Goal: Task Accomplishment & Management: Complete application form

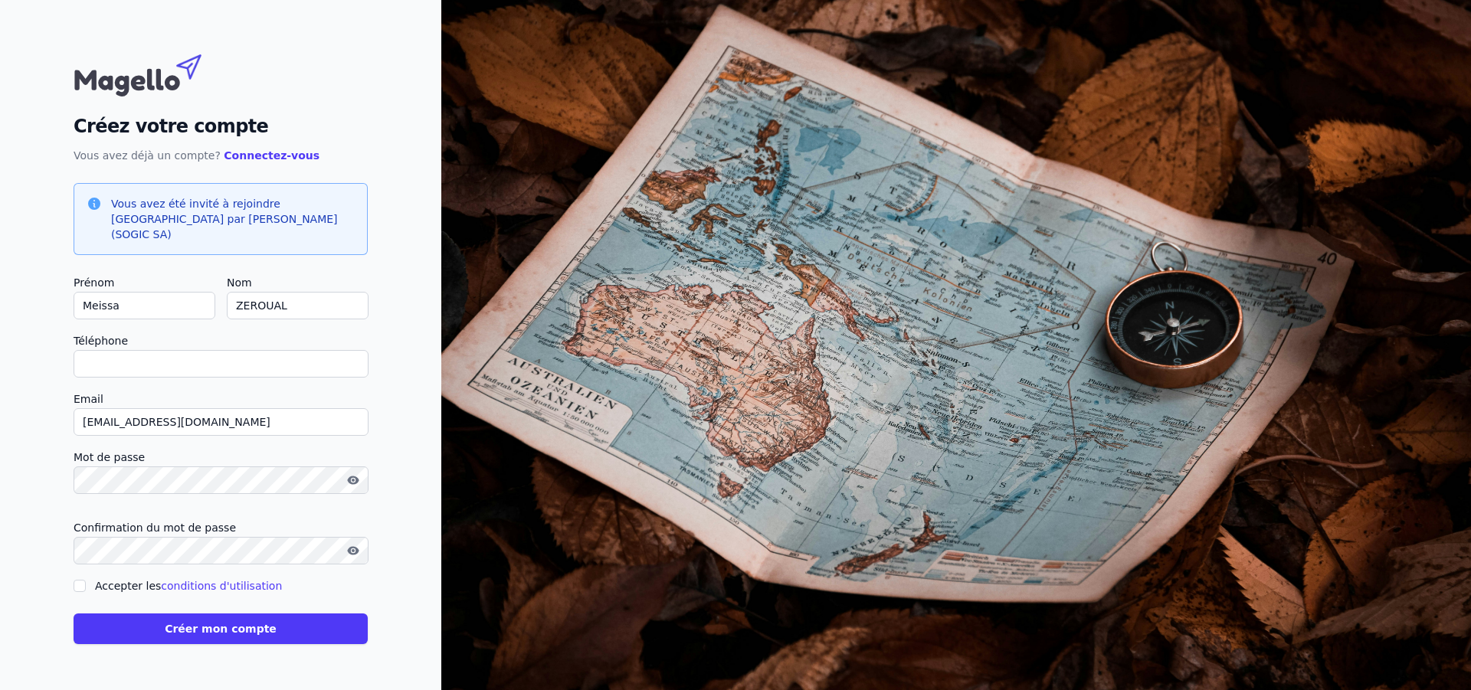
click at [205, 364] on input "Téléphone" at bounding box center [221, 364] width 295 height 28
type input "0"
checkbox input "false"
type input "0497214798"
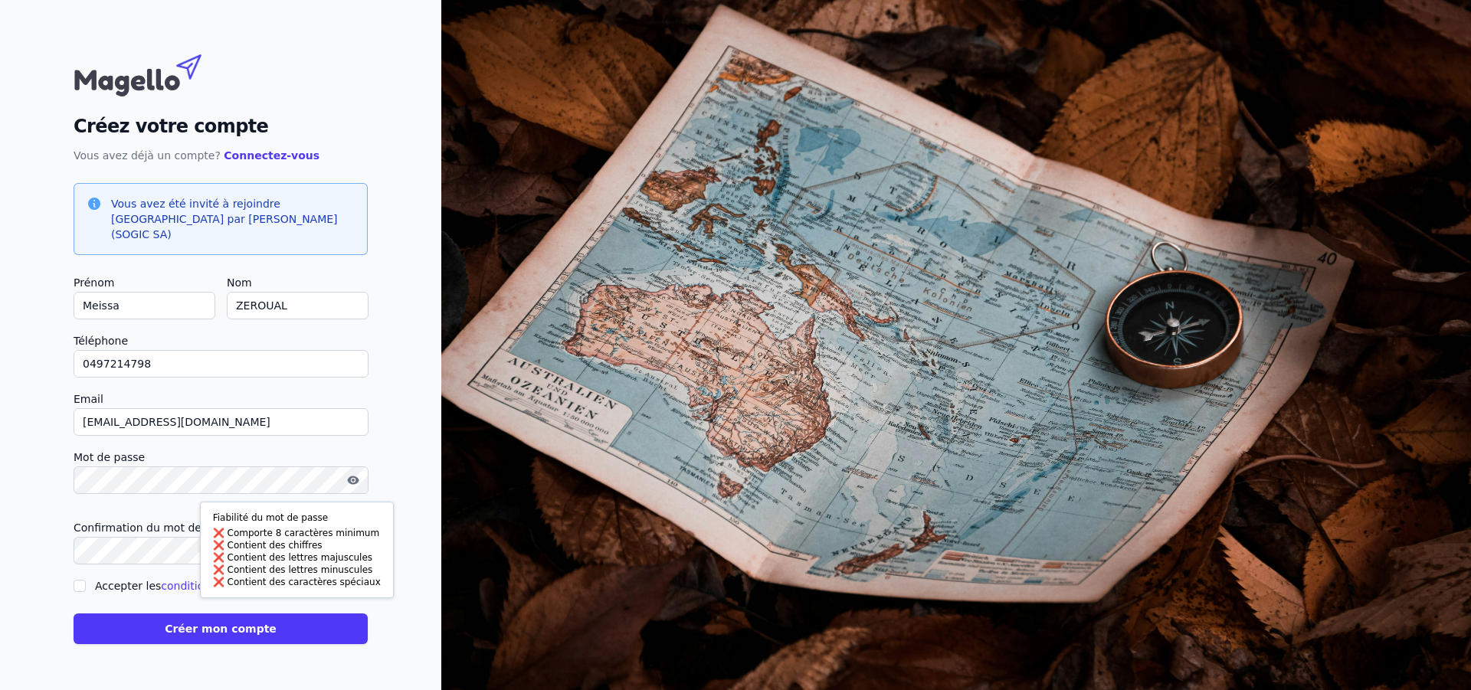
click at [12, 523] on div "Créez votre compte Vous avez déjà un compte? Connectez-vous Vous avez été invit…" at bounding box center [220, 345] width 441 height 690
click at [82, 580] on input "Accepter les conditions d'utilisation" at bounding box center [80, 586] width 12 height 12
checkbox input "true"
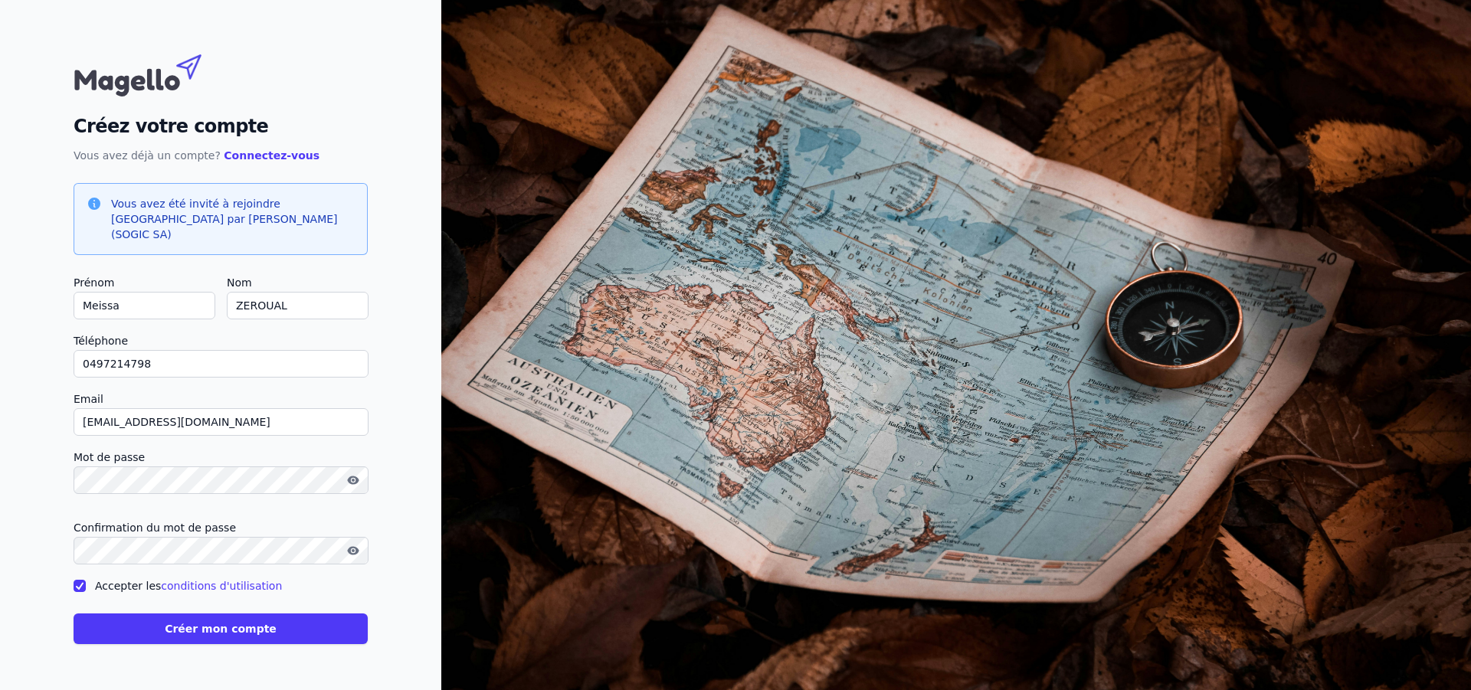
click at [116, 623] on button "Créer mon compte" at bounding box center [221, 629] width 294 height 31
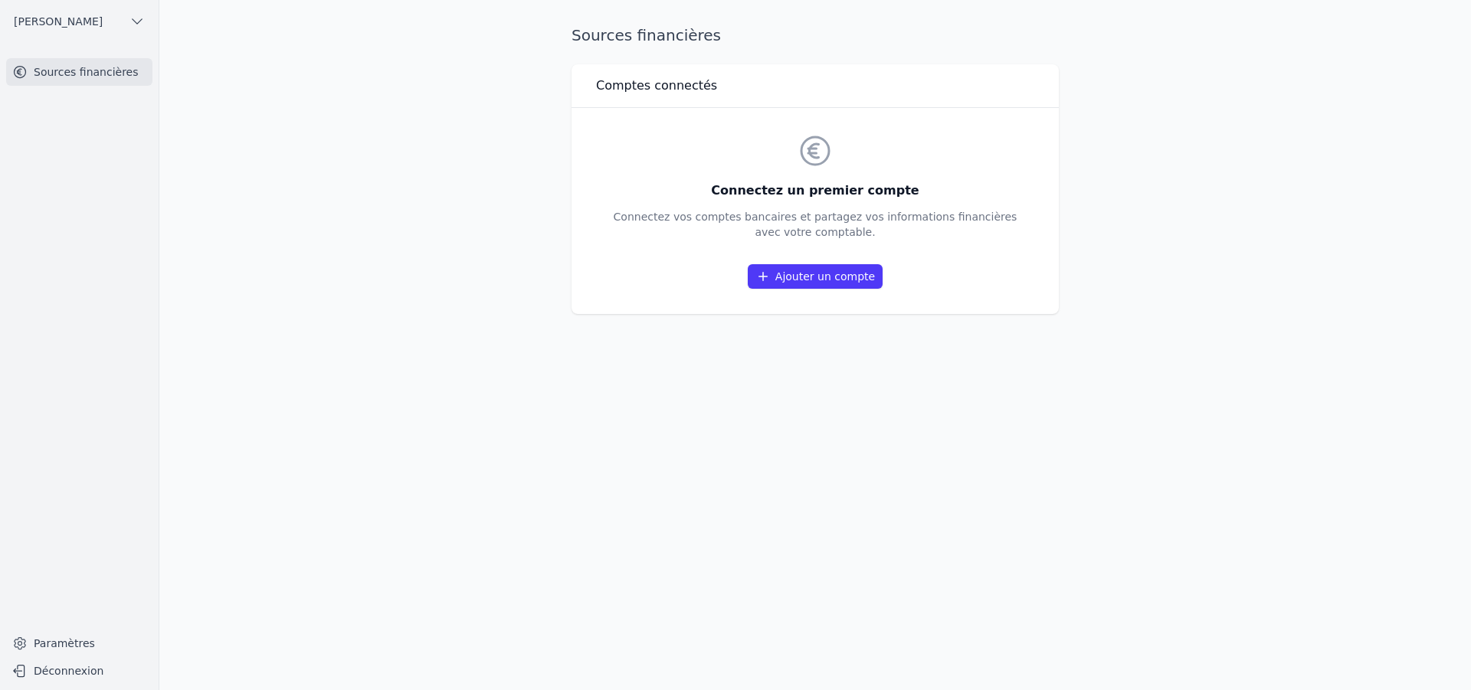
click at [825, 277] on link "Ajouter un compte" at bounding box center [815, 276] width 135 height 25
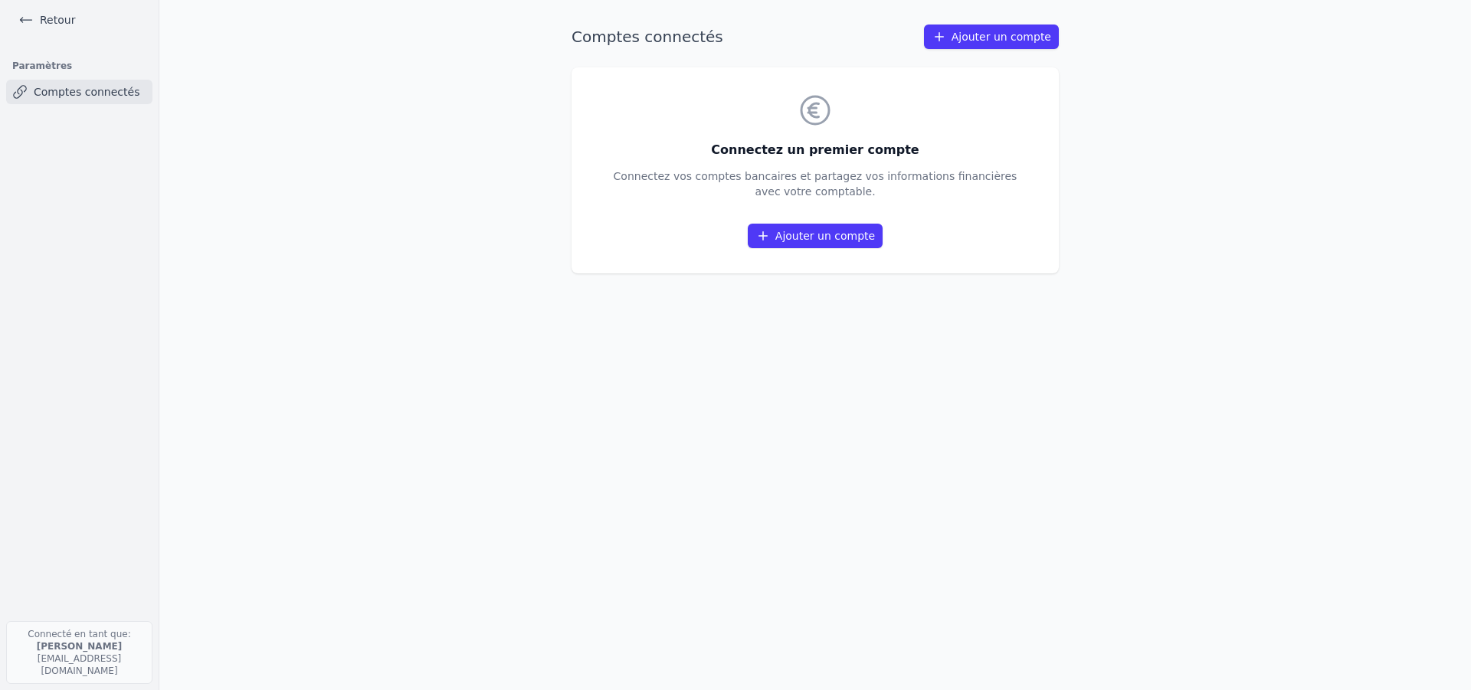
click at [817, 244] on link "Ajouter un compte" at bounding box center [815, 236] width 135 height 25
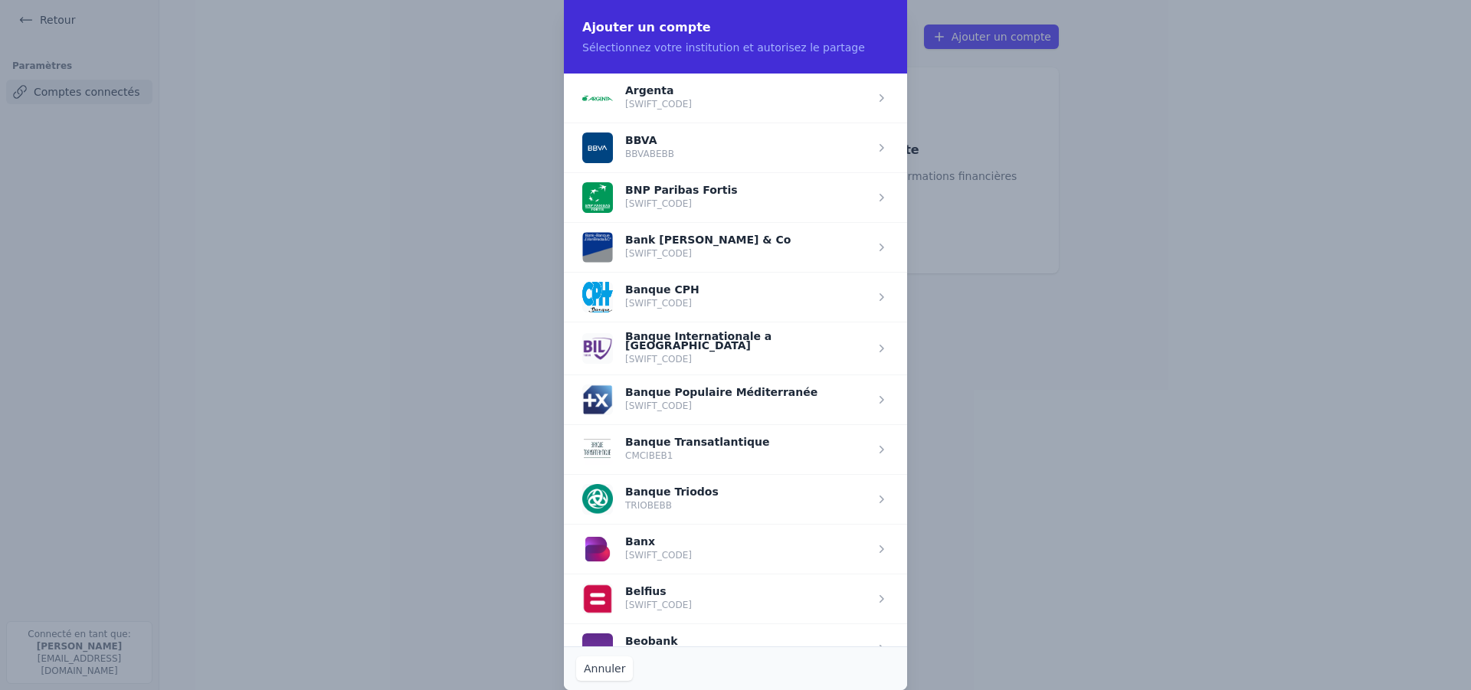
scroll to position [383, 0]
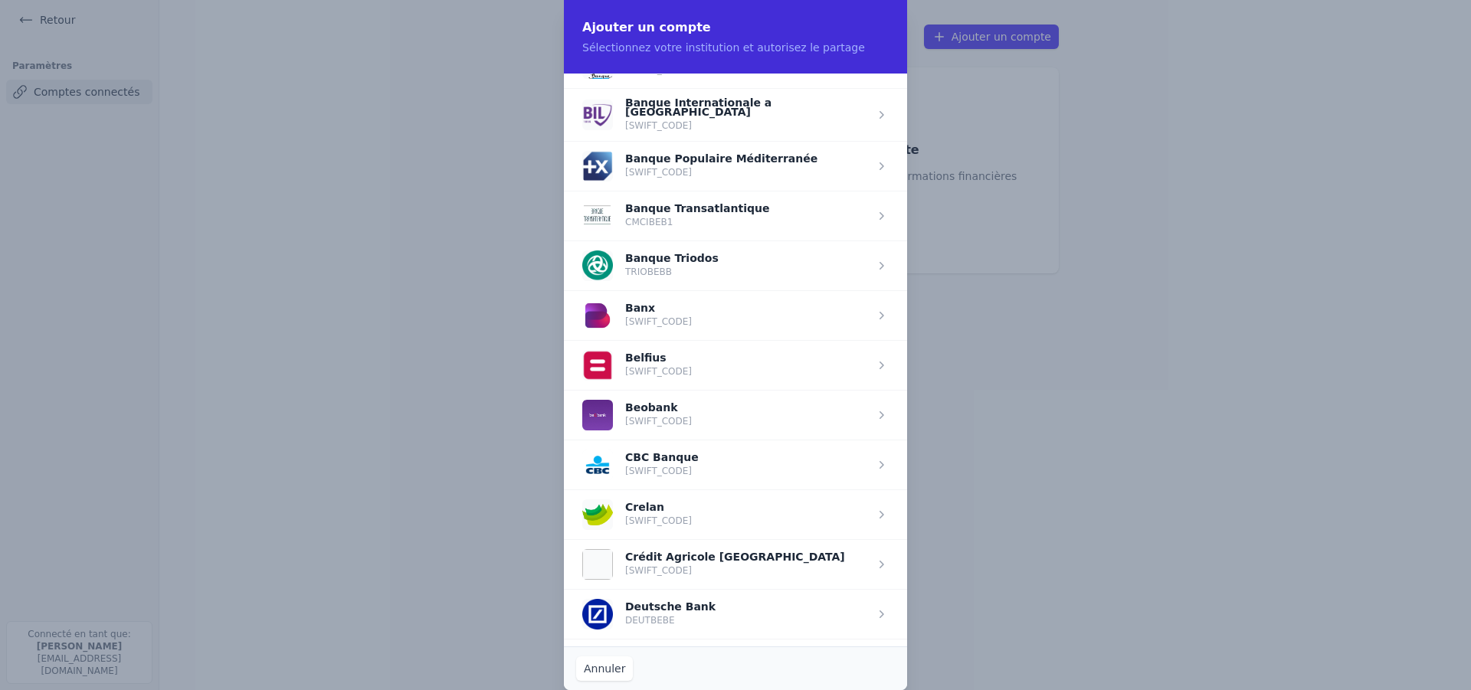
click at [734, 394] on span "button" at bounding box center [735, 415] width 343 height 50
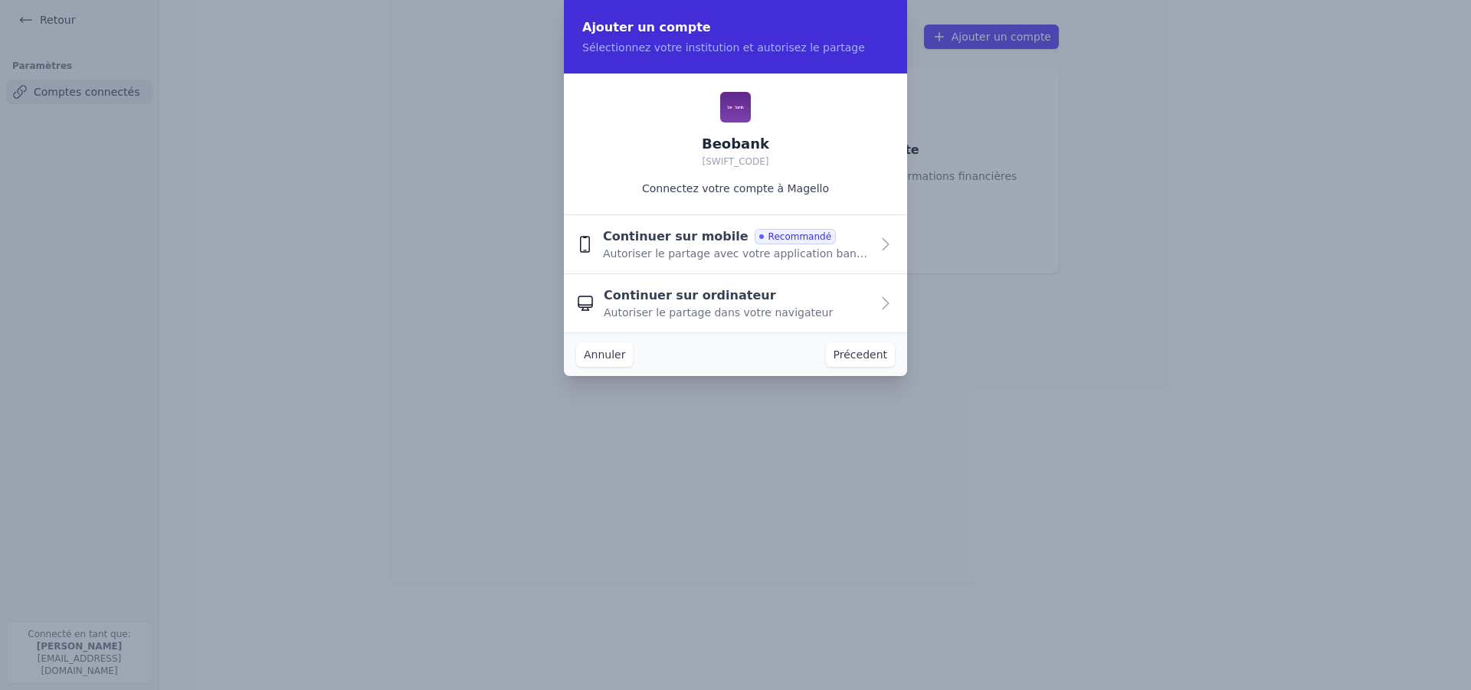
click at [848, 308] on div "Continuer sur ordinateur Autoriser le partage dans votre navigateur" at bounding box center [737, 303] width 267 height 34
